Goal: Task Accomplishment & Management: Manage account settings

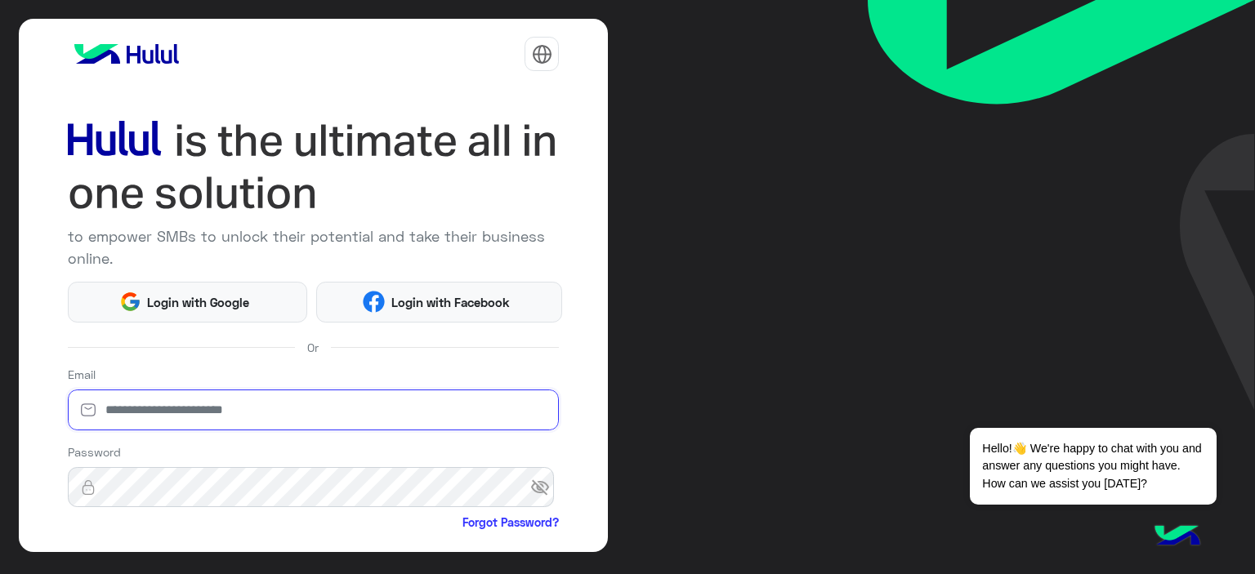
click at [471, 400] on input "email" at bounding box center [314, 410] width 492 height 41
type input "**********"
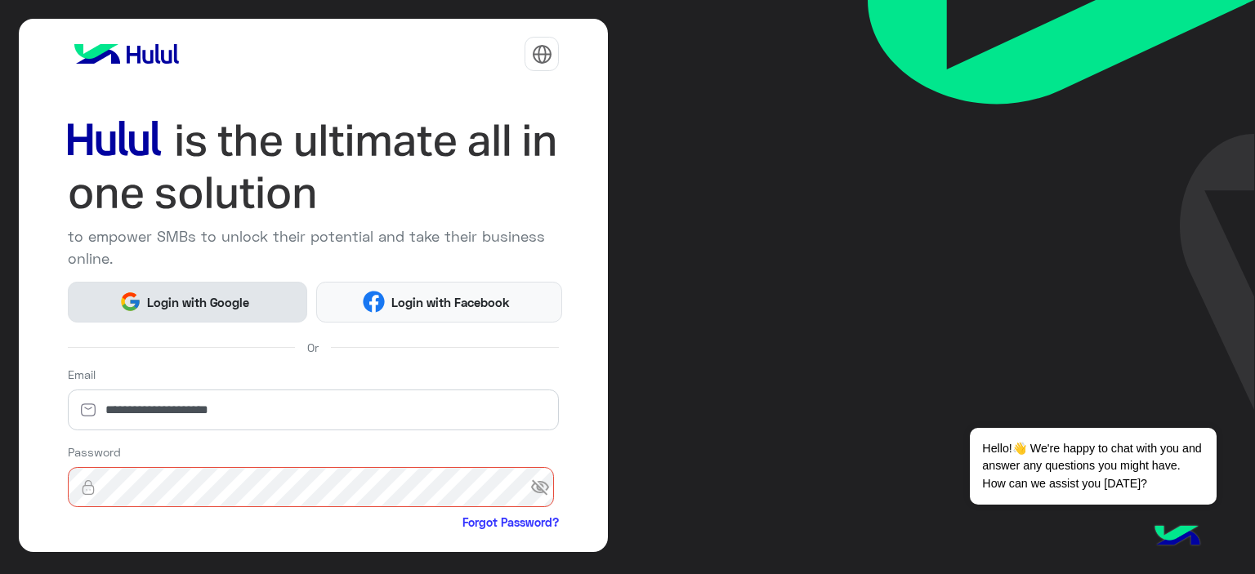
click at [172, 297] on span "Login with Google" at bounding box center [198, 302] width 114 height 19
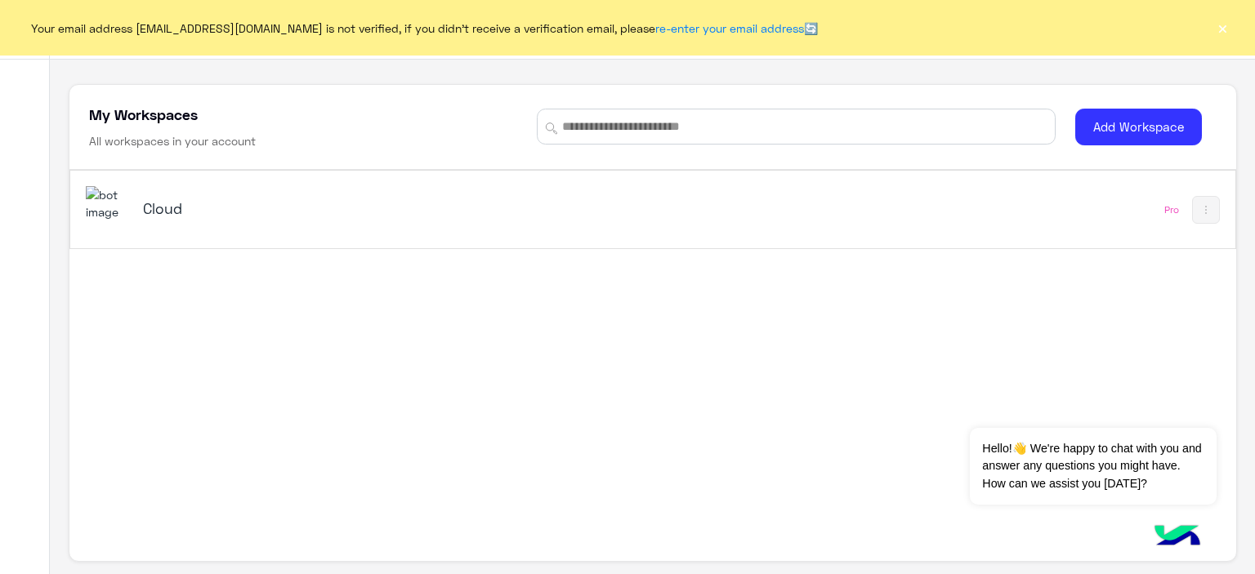
click at [1222, 29] on button "×" at bounding box center [1222, 28] width 16 height 16
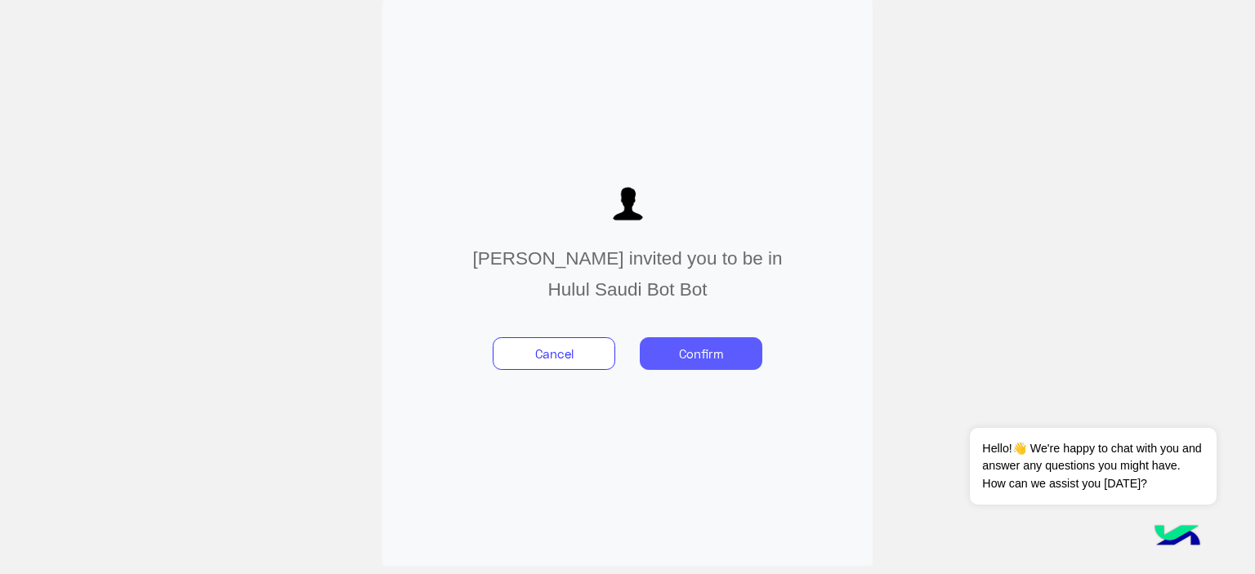
click at [725, 364] on button "Confirm" at bounding box center [701, 353] width 123 height 33
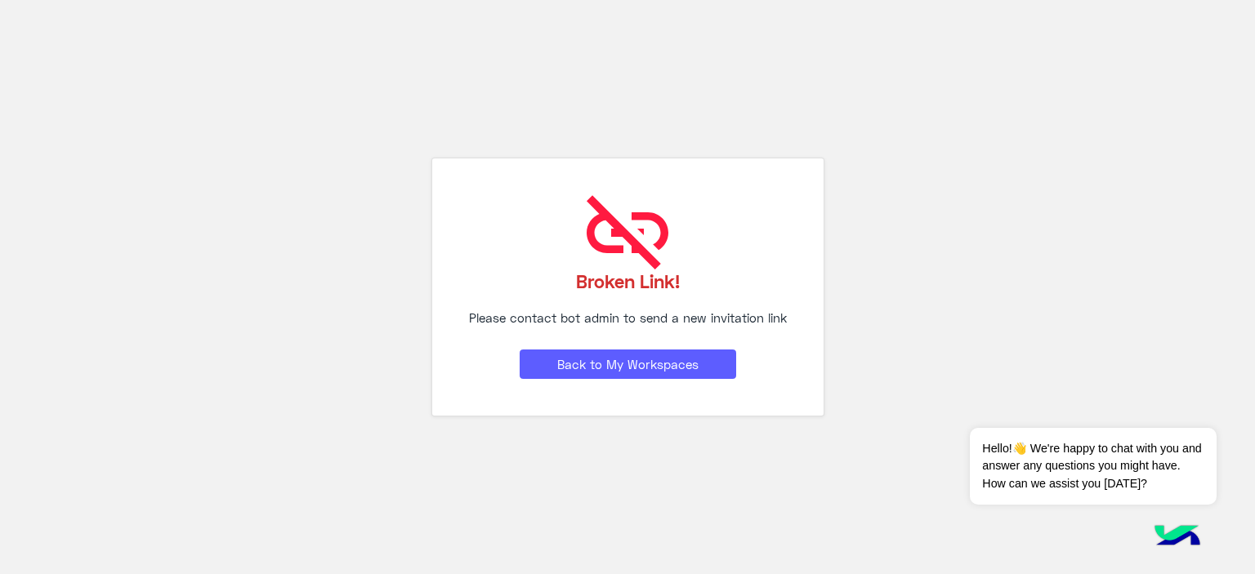
click at [670, 362] on button "Back to My Workspaces" at bounding box center [628, 364] width 217 height 29
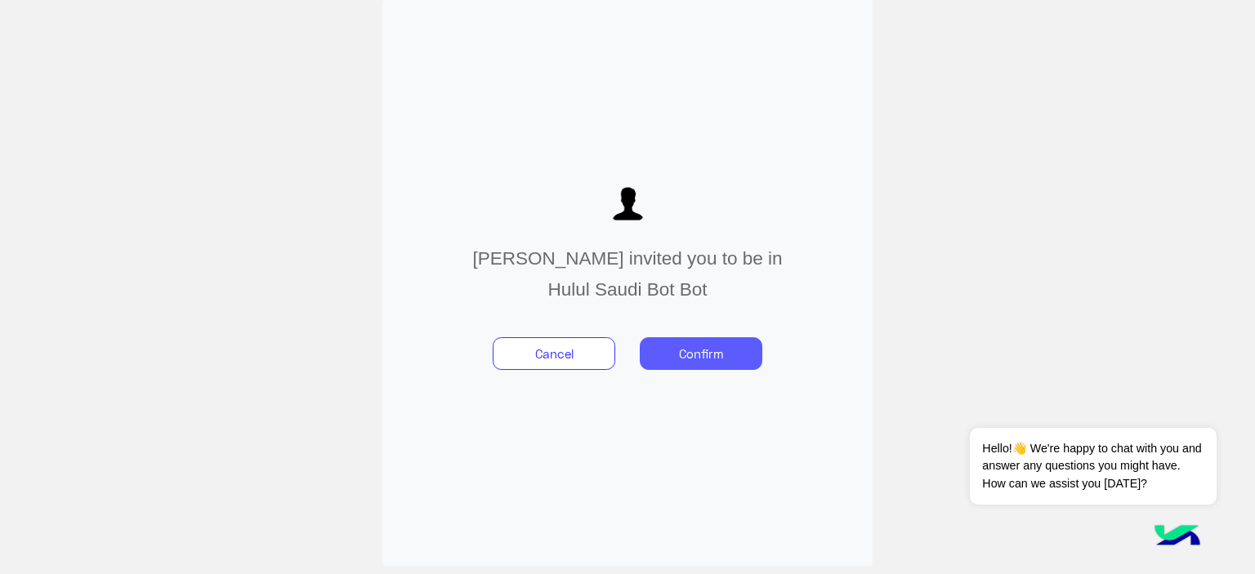
click at [695, 342] on button "Confirm" at bounding box center [701, 353] width 123 height 33
click at [696, 343] on button "Confirm" at bounding box center [701, 353] width 123 height 33
click at [733, 355] on button "Confirm" at bounding box center [701, 353] width 123 height 33
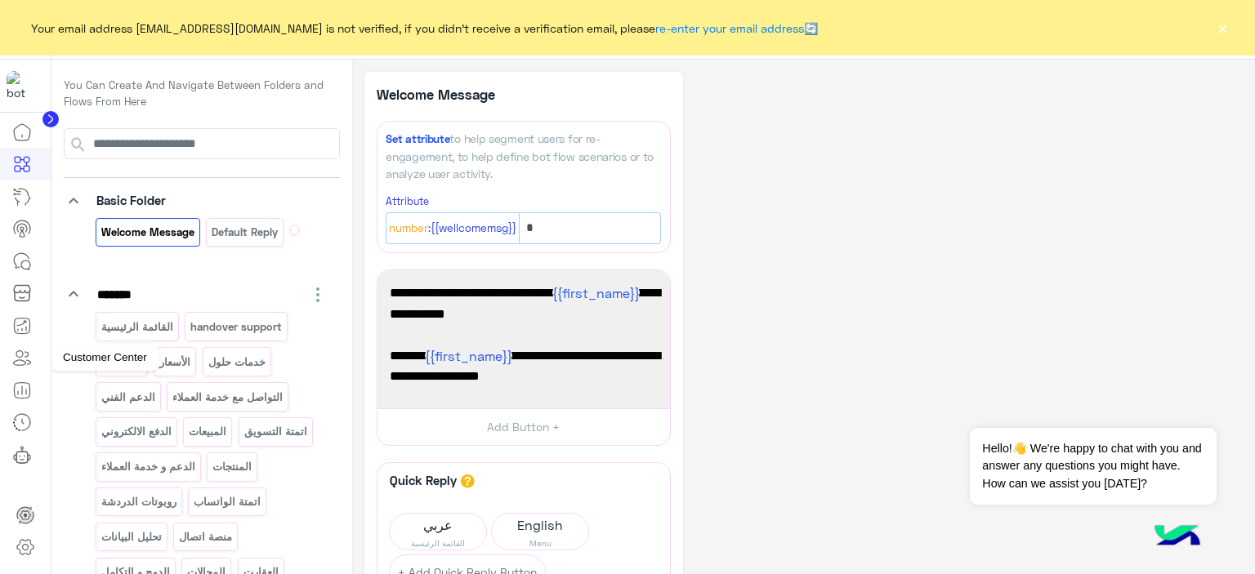
click at [25, 354] on icon at bounding box center [22, 358] width 20 height 20
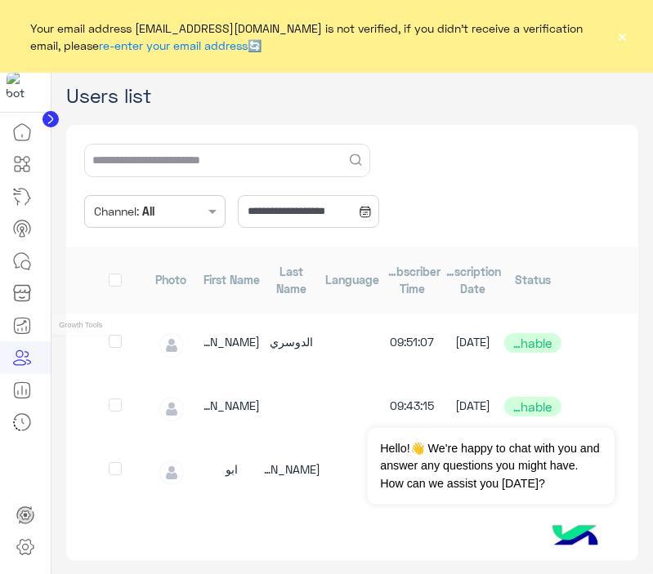
click at [25, 318] on icon at bounding box center [23, 326] width 16 height 16
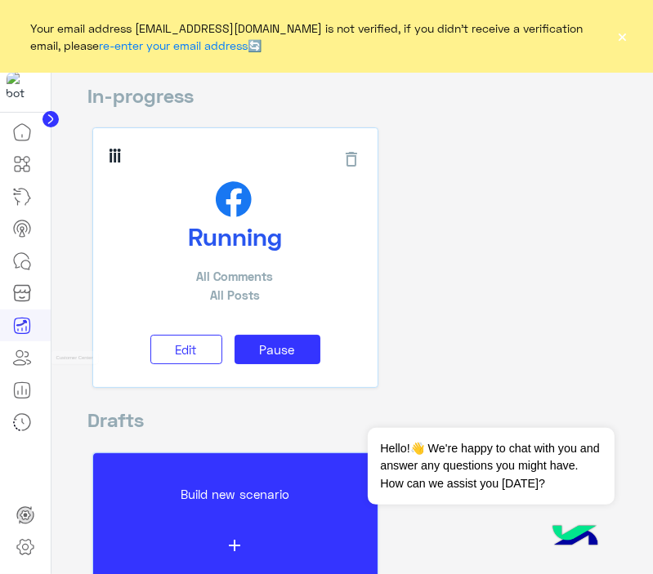
click at [9, 363] on link at bounding box center [22, 358] width 44 height 33
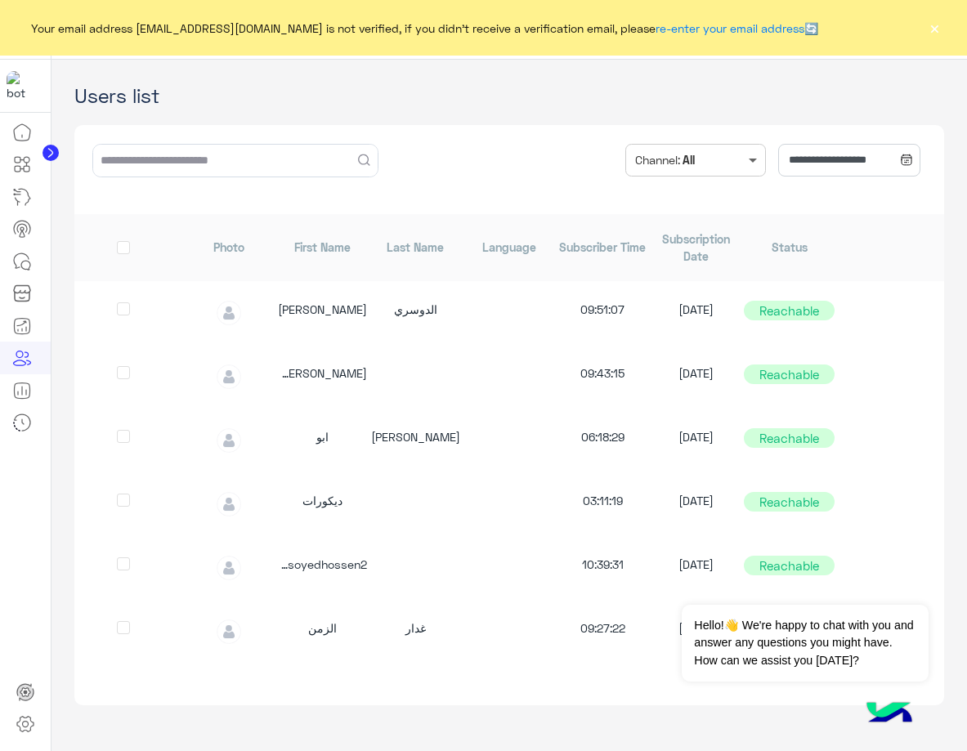
click at [762, 160] on span at bounding box center [754, 159] width 20 height 17
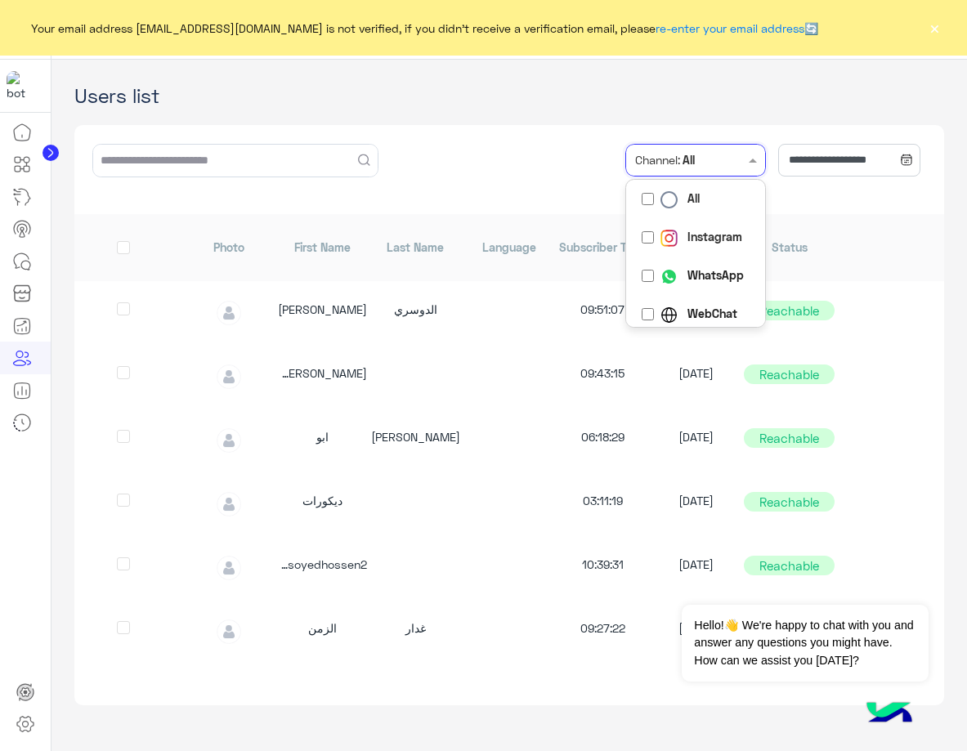
click at [681, 240] on div "Instagram" at bounding box center [689, 237] width 107 height 19
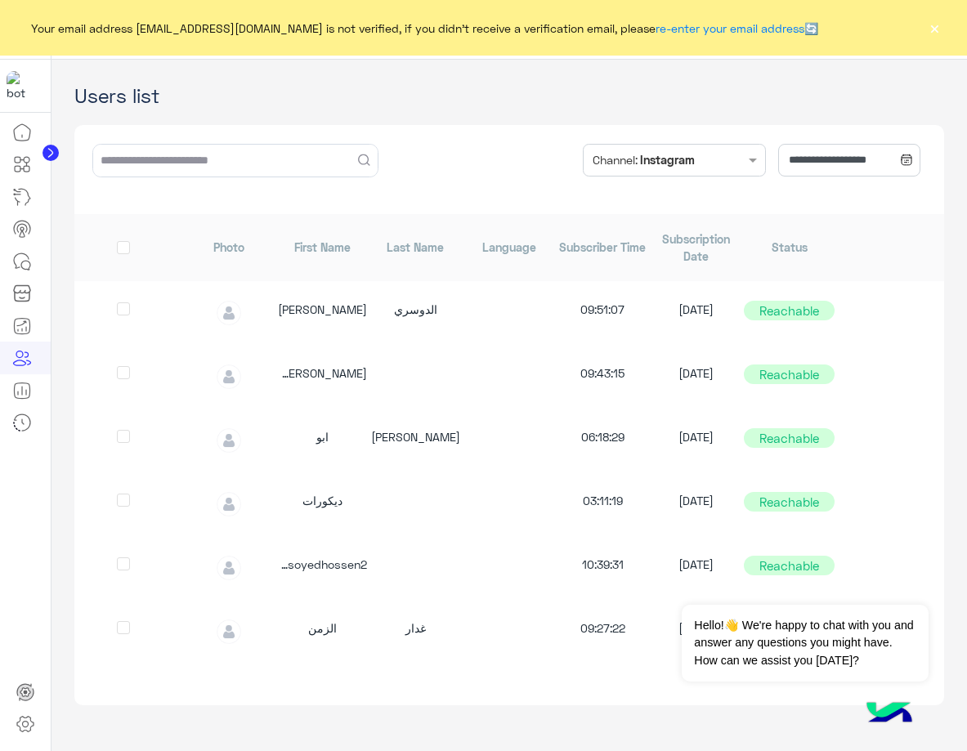
click at [726, 166] on input "text" at bounding box center [720, 158] width 47 height 30
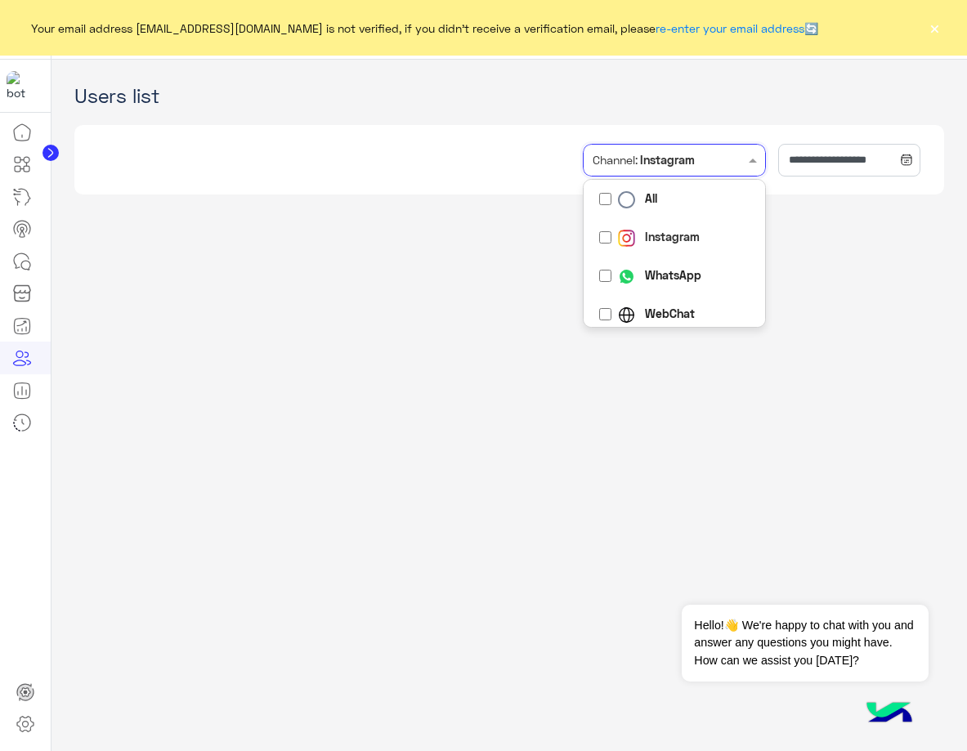
click at [739, 168] on input "text" at bounding box center [720, 158] width 47 height 30
click at [668, 267] on b "WhatsApp" at bounding box center [673, 274] width 56 height 17
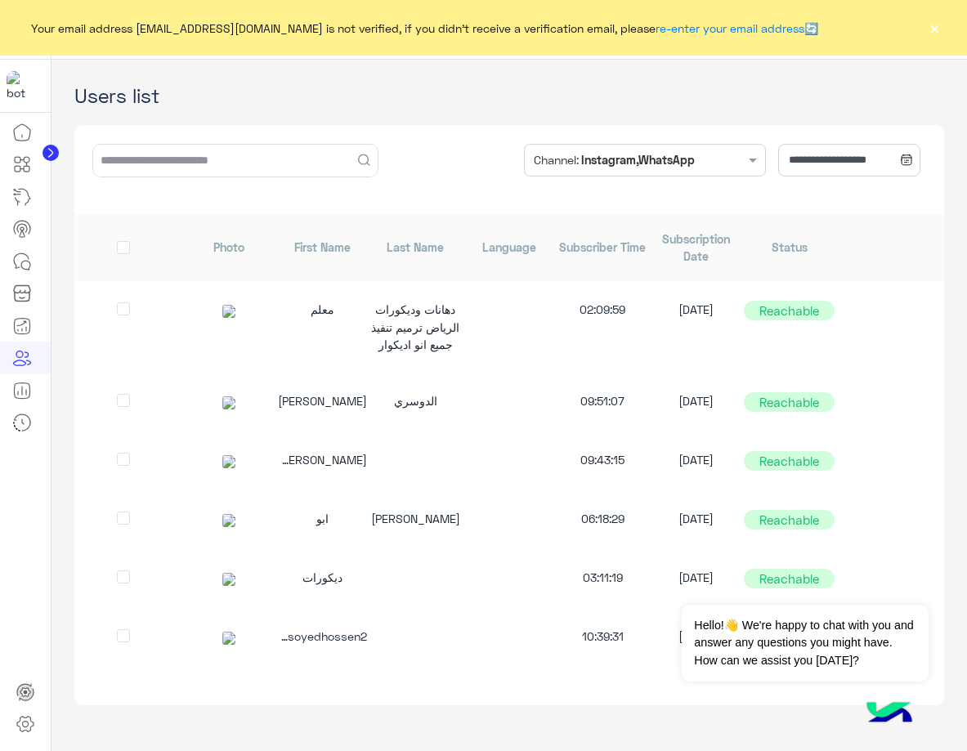
click at [718, 164] on input "text" at bounding box center [720, 158] width 47 height 30
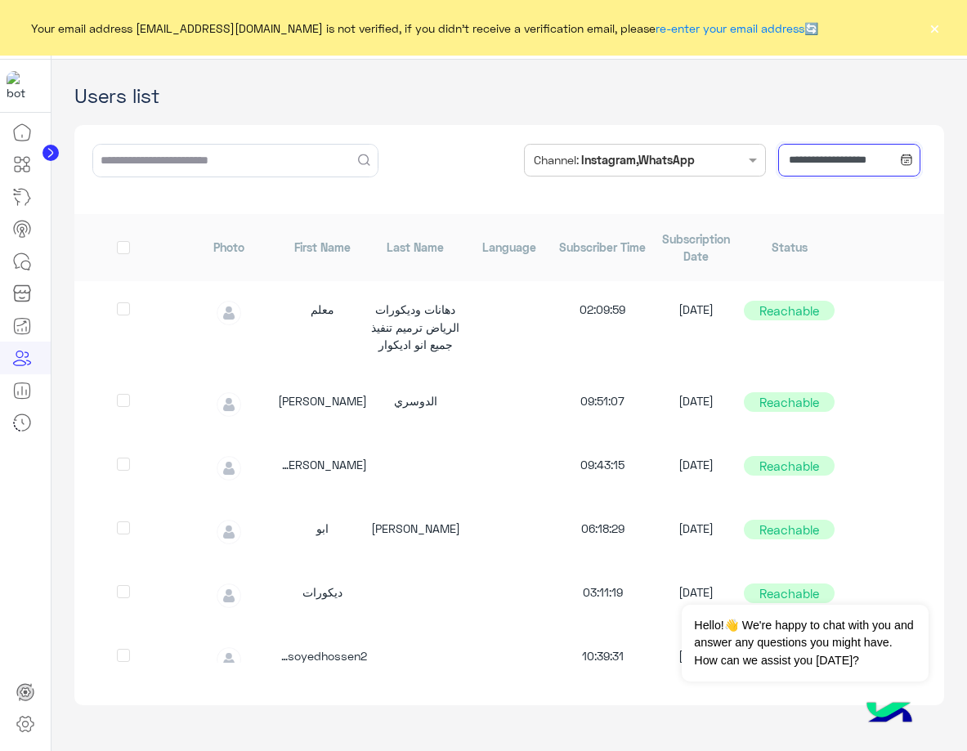
click at [842, 170] on input "**********" at bounding box center [848, 160] width 141 height 33
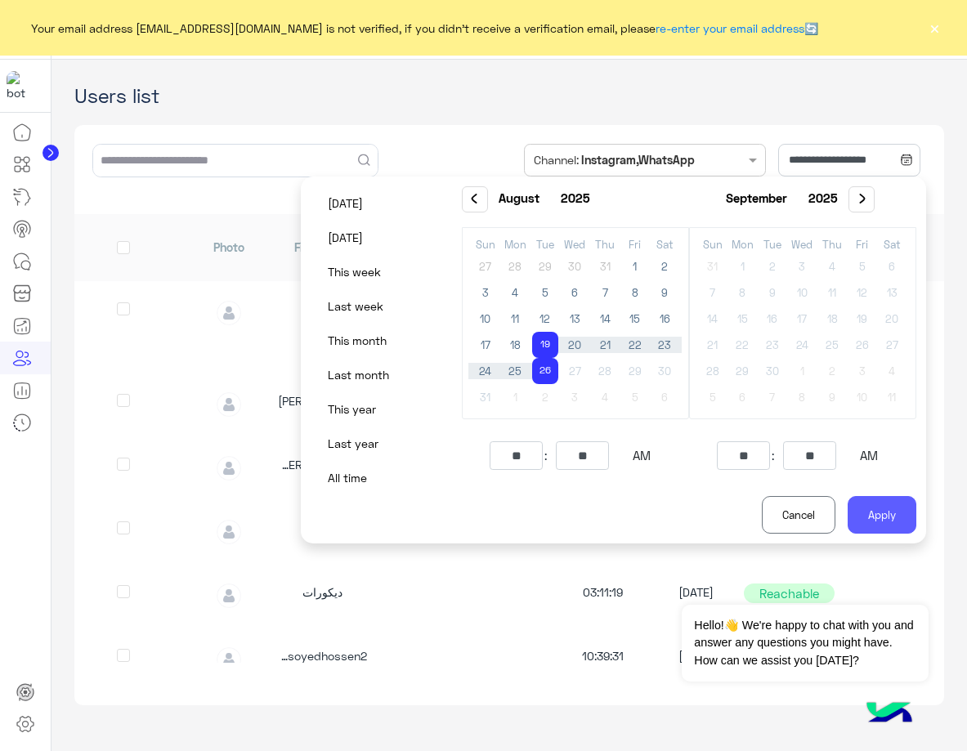
click at [888, 510] on button "Apply" at bounding box center [881, 515] width 69 height 38
type input "**********"
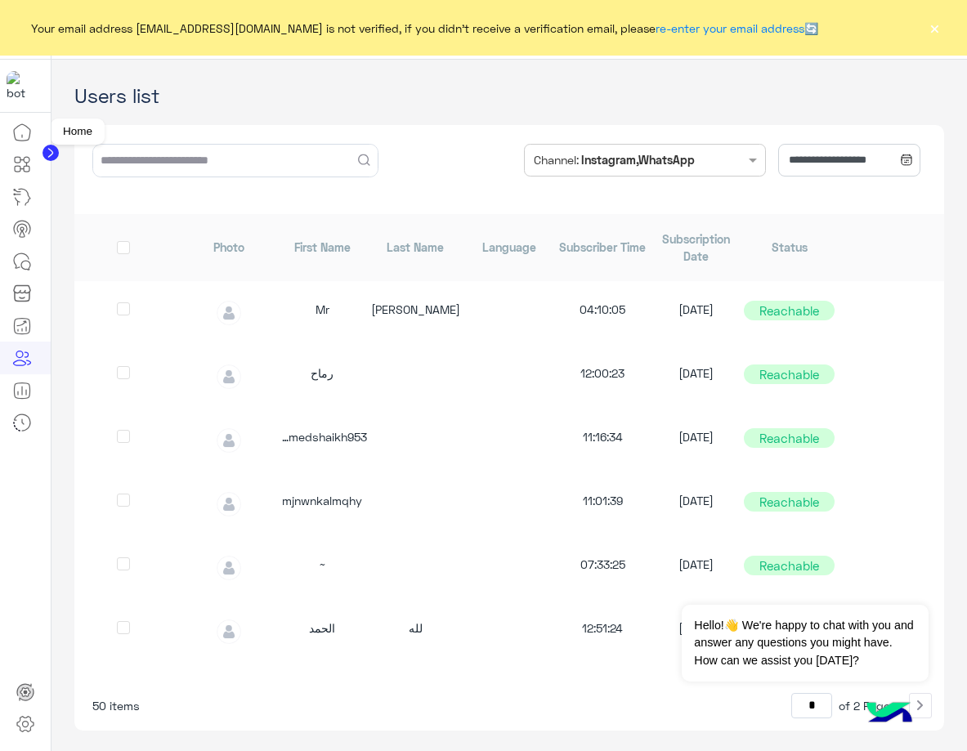
click at [19, 133] on icon at bounding box center [22, 133] width 20 height 20
